Goal: Communication & Community: Answer question/provide support

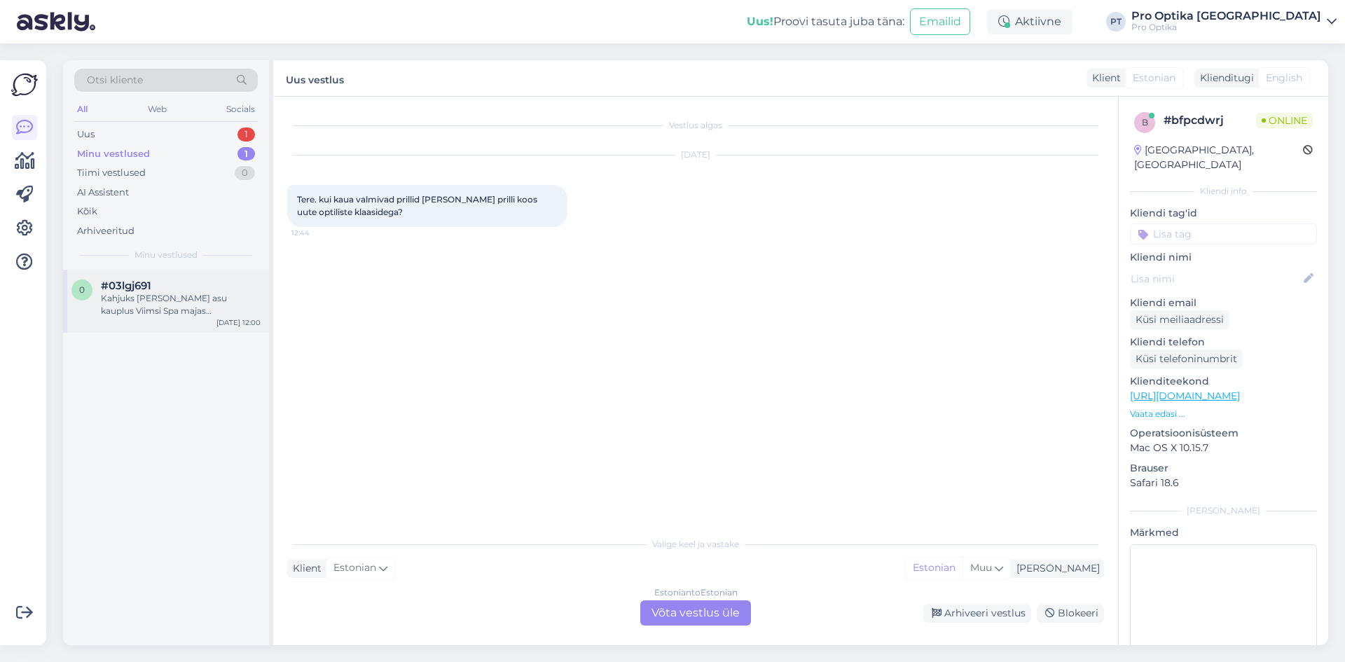
click at [158, 308] on div "Kahjuks [PERSON_NAME] asu kauplus Viimsi Spa majas [PERSON_NAME] nimelist ei le…" at bounding box center [181, 304] width 160 height 25
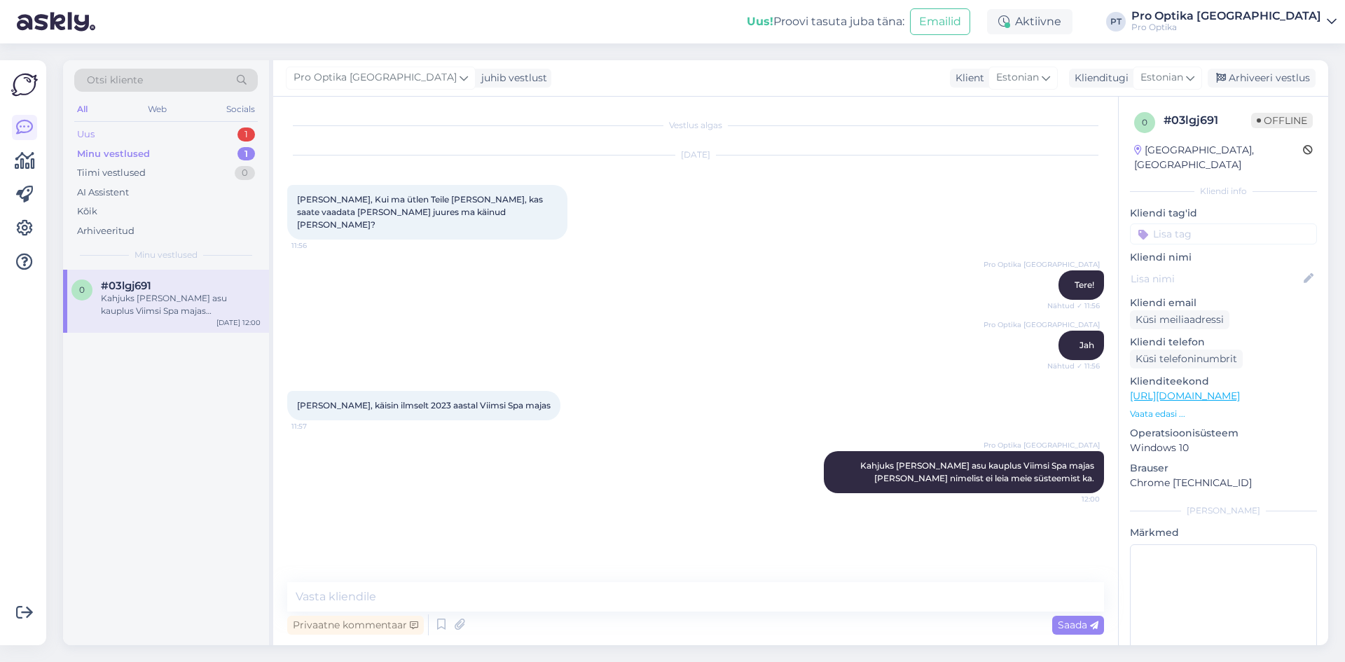
click at [237, 135] on div "Uus 1" at bounding box center [166, 135] width 184 height 20
click at [161, 284] on div "#bfpcdwrj" at bounding box center [181, 286] width 160 height 13
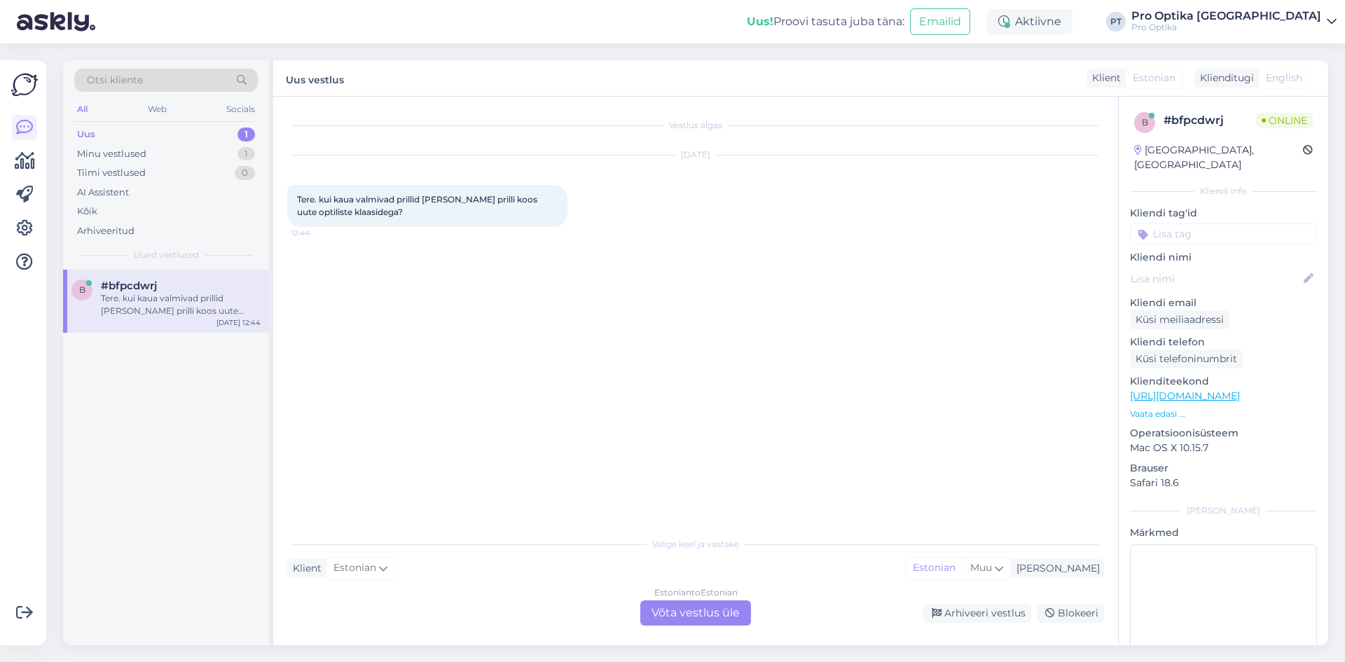
click at [734, 617] on div "Estonian to Estonian Võta vestlus üle" at bounding box center [695, 612] width 111 height 25
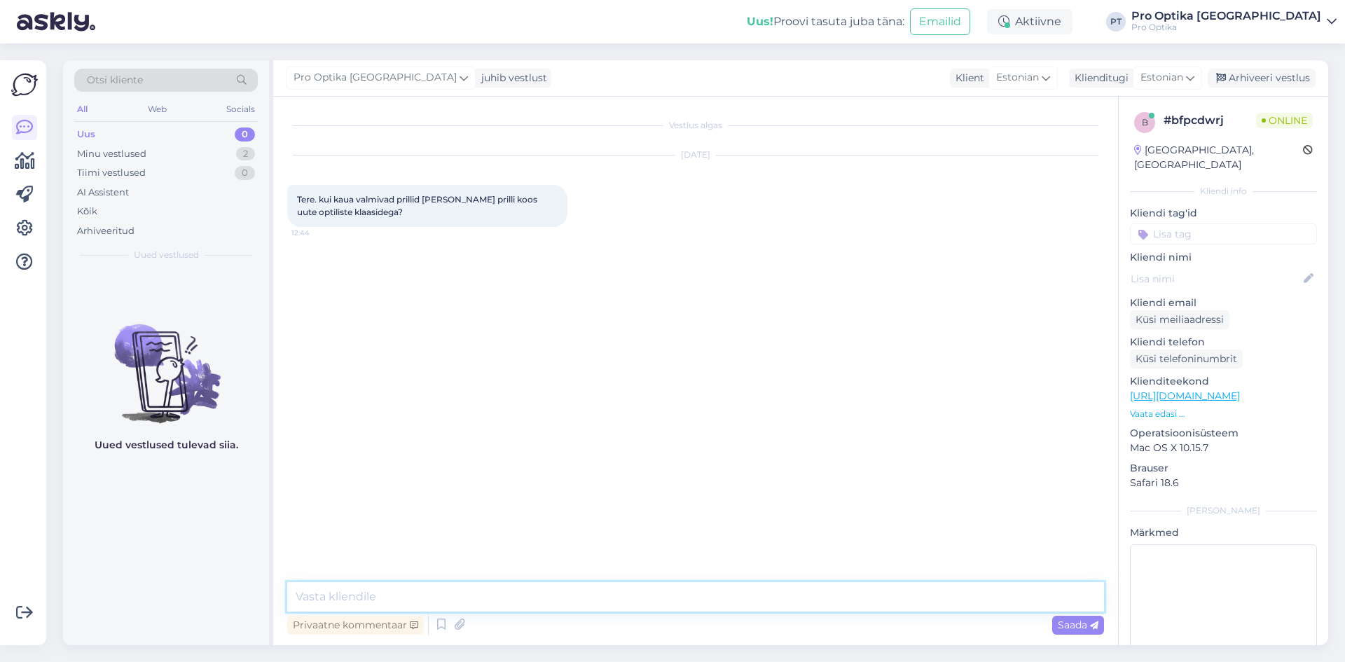
click at [348, 599] on textarea at bounding box center [695, 596] width 817 height 29
type textarea "t"
type textarea "Tere!"
type textarea "See kõik oleneb [PERSON_NAME] retseptist."
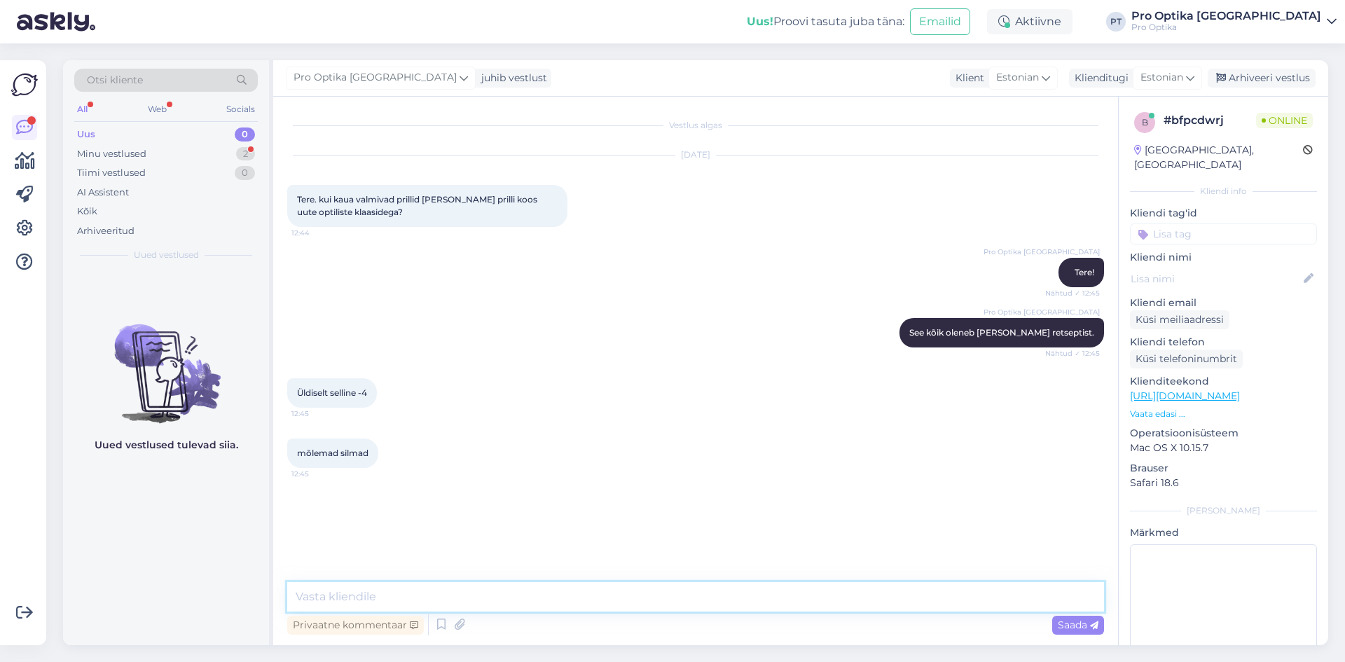
click at [394, 593] on textarea at bounding box center [695, 596] width 817 height 29
type textarea "S"
type textarea "Valmimis tähtaeg on 3-7 tööpäeva."
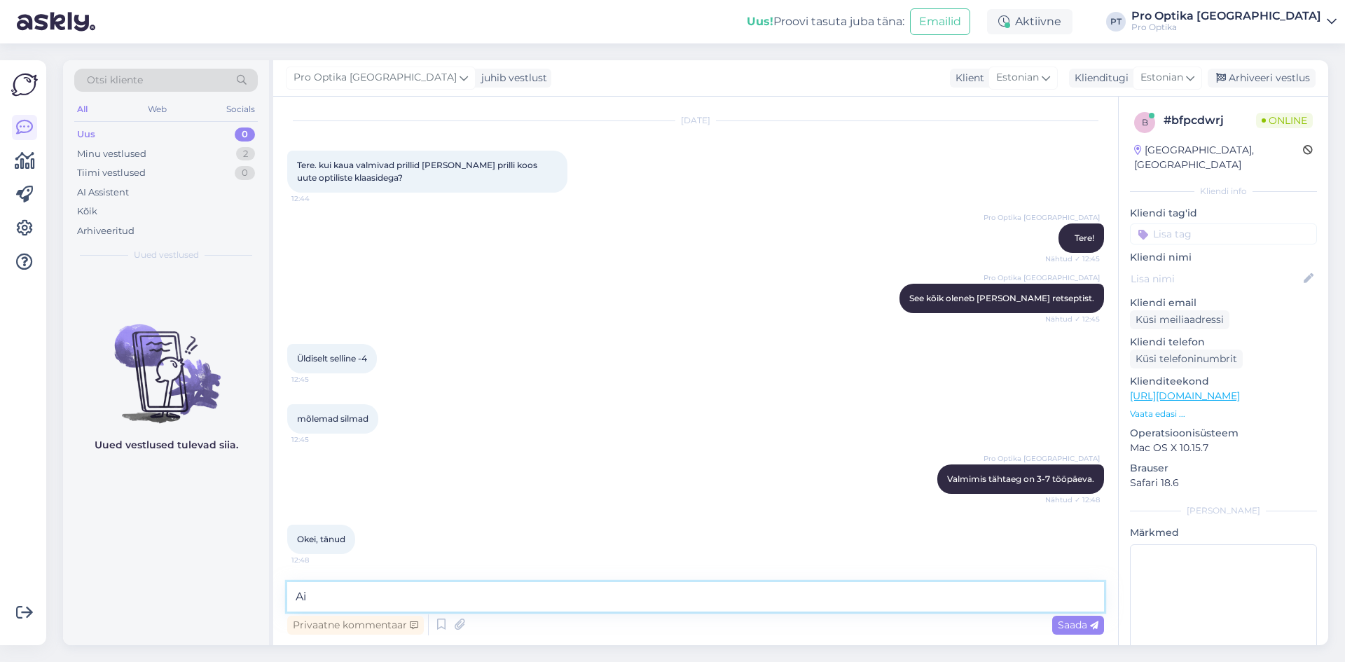
type textarea "A"
click at [439, 626] on icon at bounding box center [441, 625] width 17 height 21
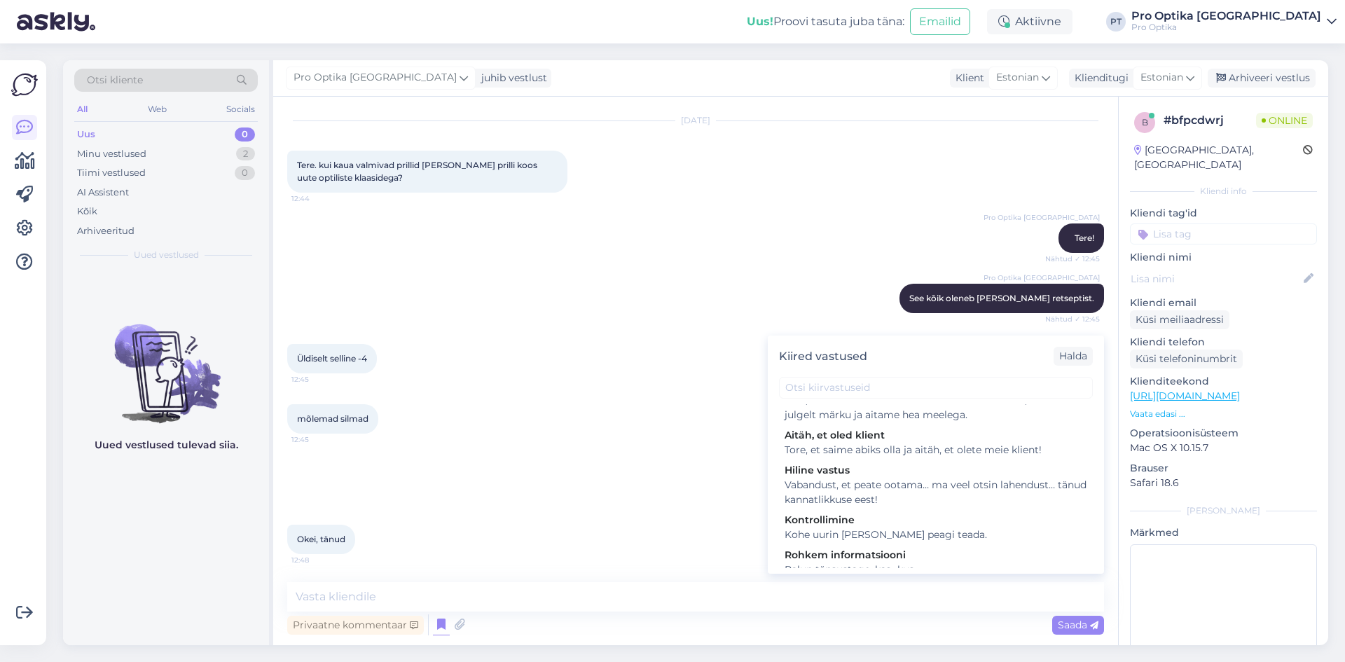
scroll to position [490, 0]
click at [881, 421] on div "Tore, et saime abiks olla. Kui teil on veel küsimusi, andke julgelt märku ja ai…" at bounding box center [936, 406] width 303 height 29
type textarea "Tore, et saime abiks olla. Kui teil on veel küsimusi, andke julgelt märku ja ai…"
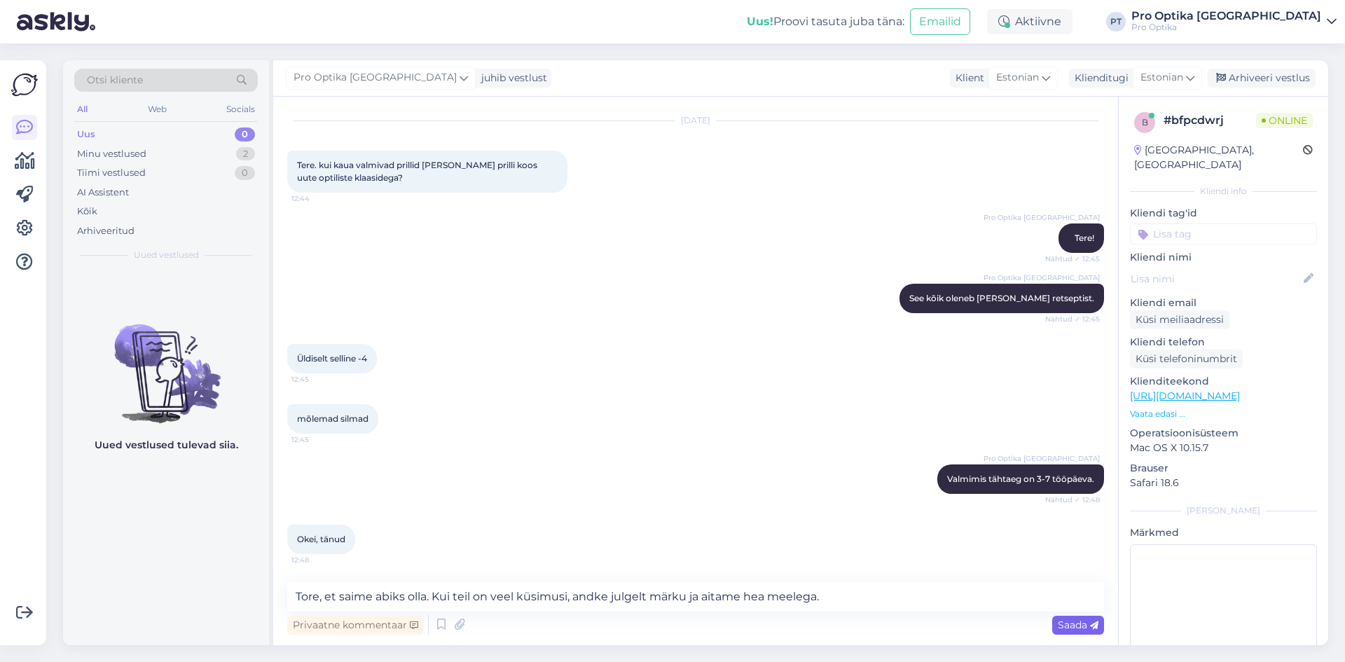
click at [1066, 625] on span "Saada" at bounding box center [1078, 625] width 41 height 13
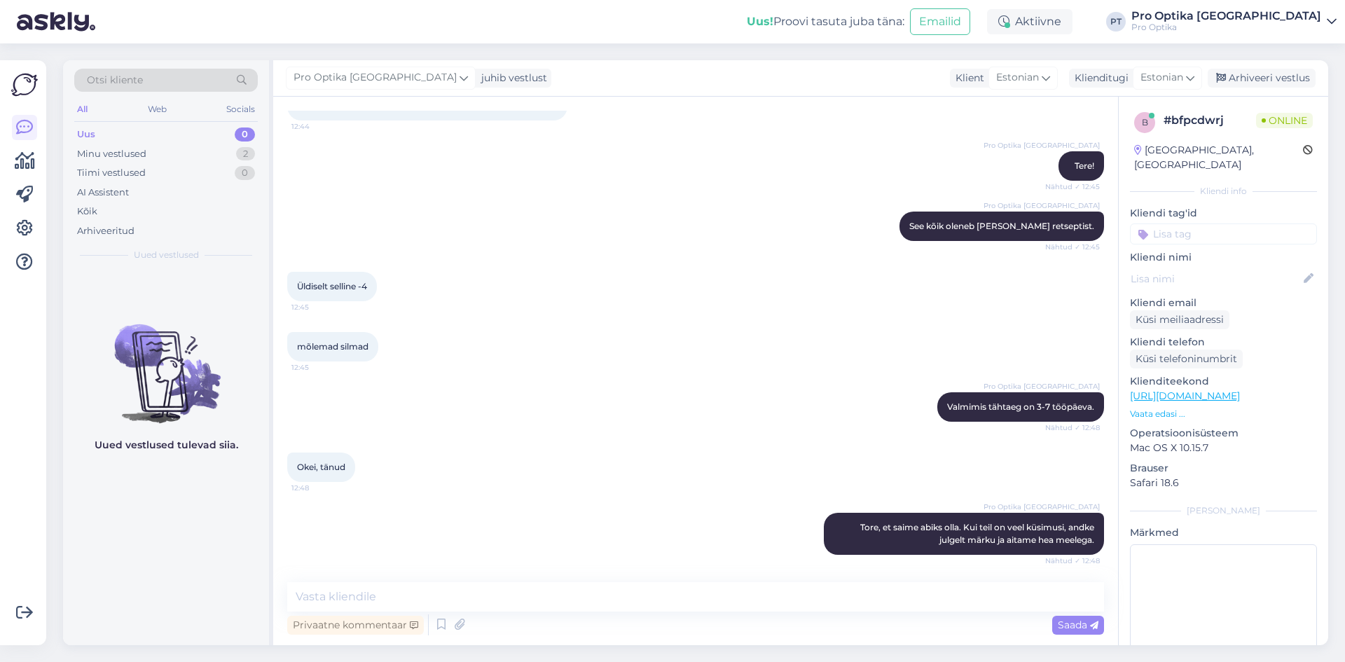
scroll to position [167, 0]
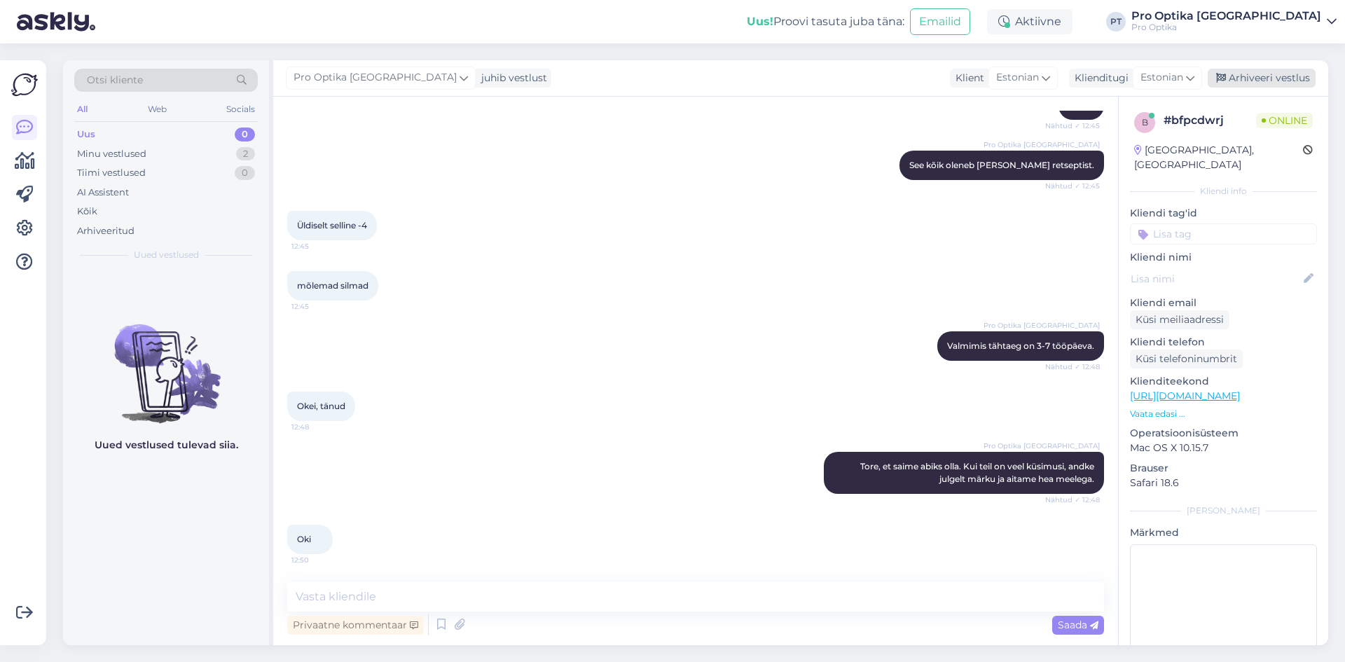
click at [1254, 80] on div "Arhiveeri vestlus" at bounding box center [1262, 78] width 108 height 19
